Goal: Go to known website: Go to known website

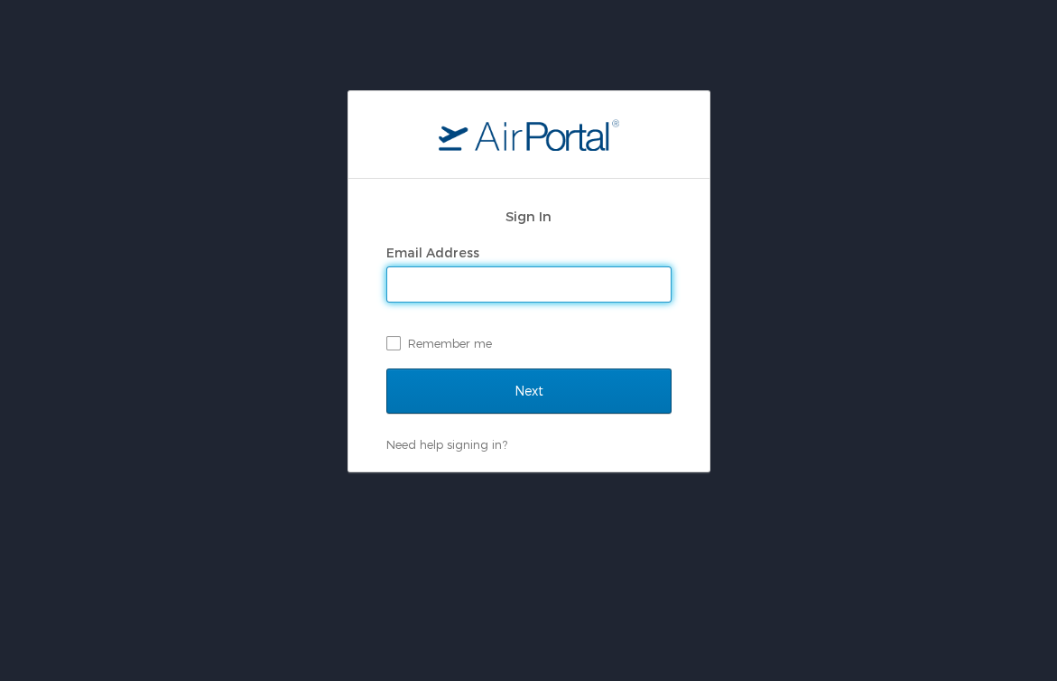
type input "michael.bansmer@usskiandsnowboard.org"
click at [528, 390] on input "Next" at bounding box center [528, 390] width 285 height 45
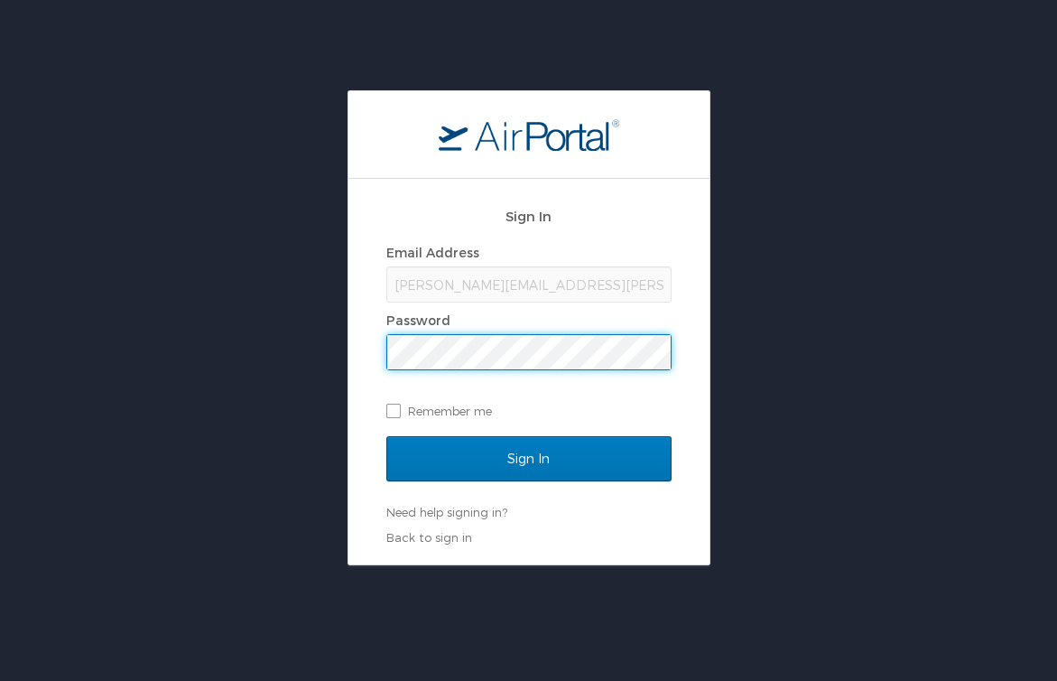
click at [528, 458] on input "Sign In" at bounding box center [528, 458] width 285 height 45
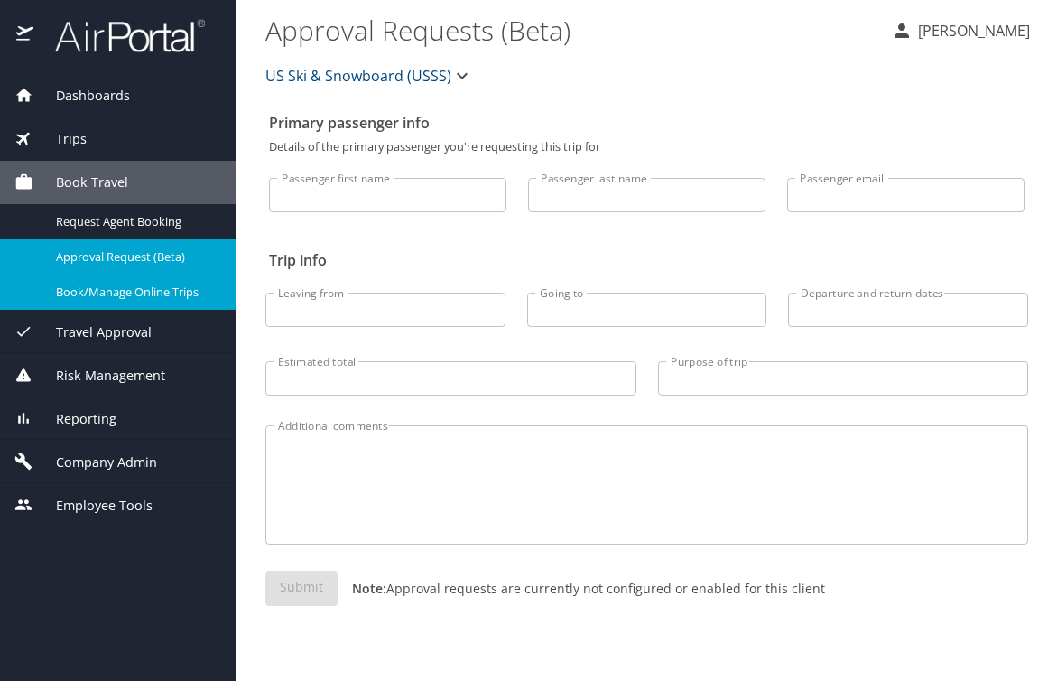
click at [144, 290] on span "Book/Manage Online Trips" at bounding box center [135, 291] width 159 height 17
